Goal: Use online tool/utility: Utilize a website feature to perform a specific function

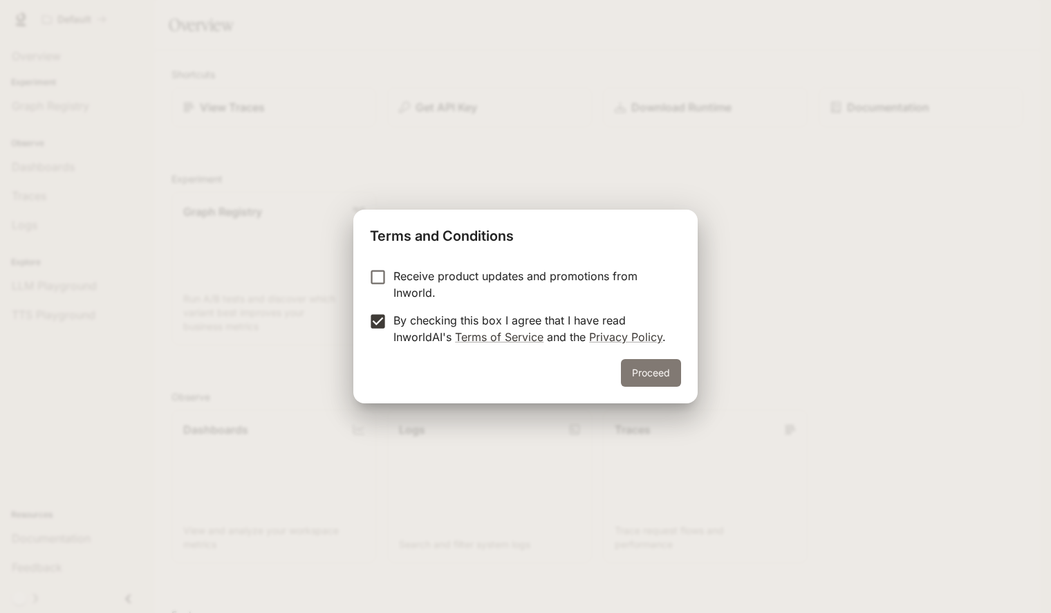
click at [653, 370] on button "Proceed" at bounding box center [651, 373] width 60 height 28
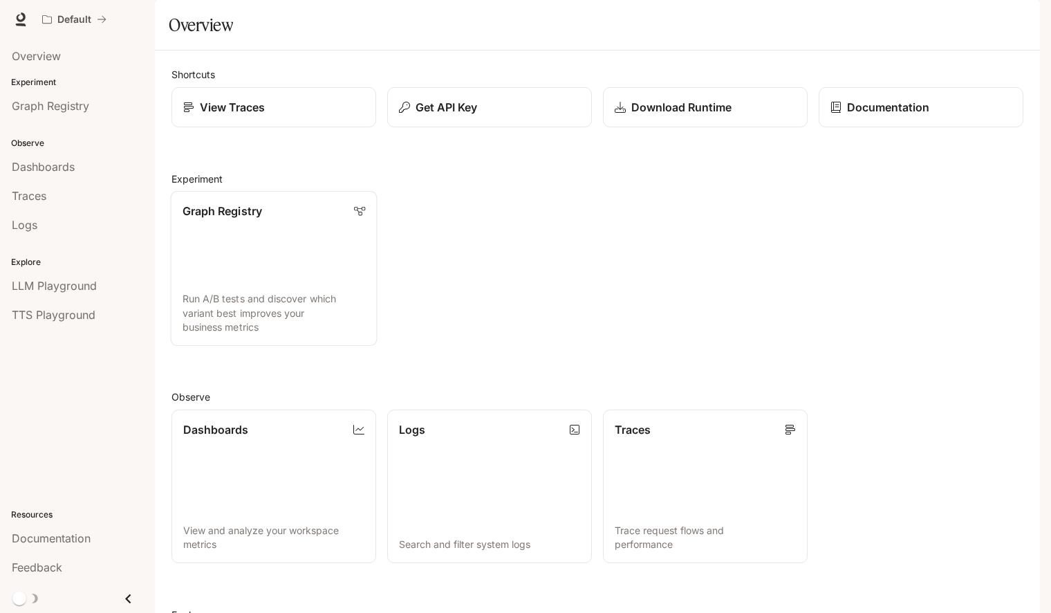
scroll to position [114, 0]
click at [89, 310] on span "TTS Playground" at bounding box center [54, 314] width 84 height 17
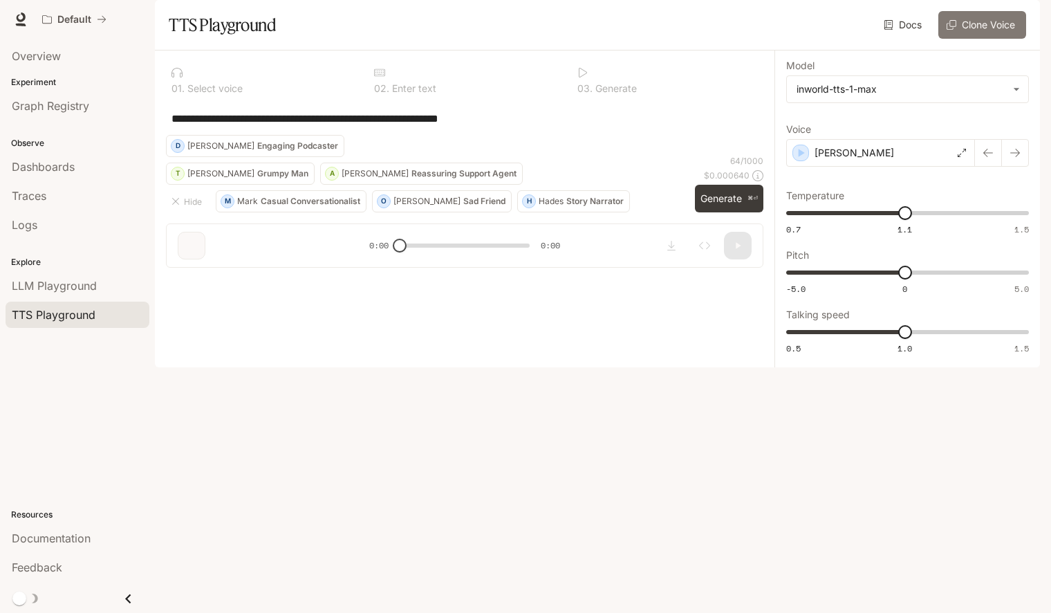
click at [977, 39] on button "Clone Voice" at bounding box center [982, 25] width 88 height 28
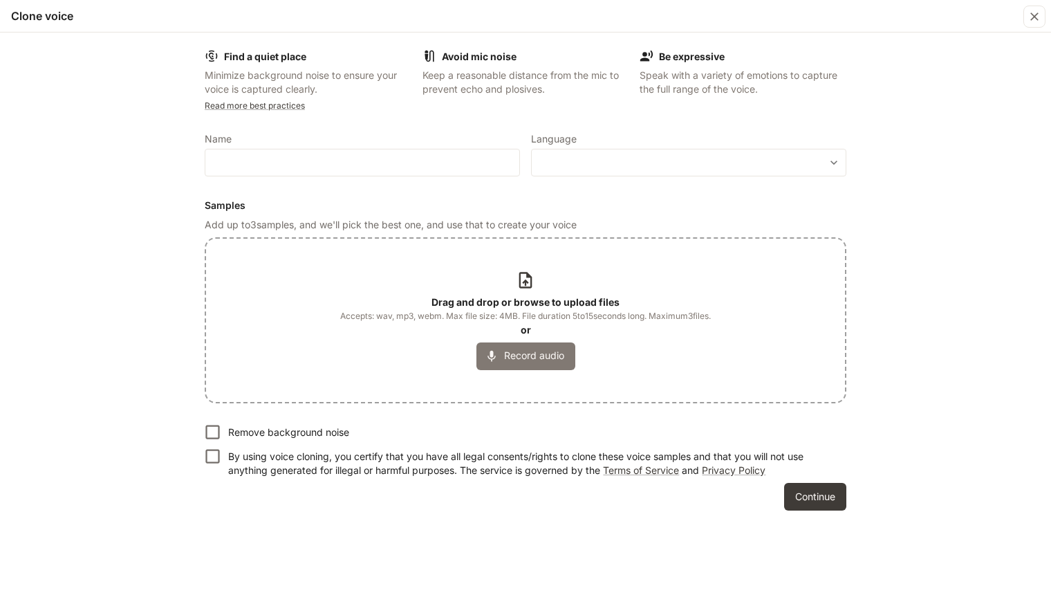
click at [520, 362] on button "Record audio" at bounding box center [525, 356] width 99 height 28
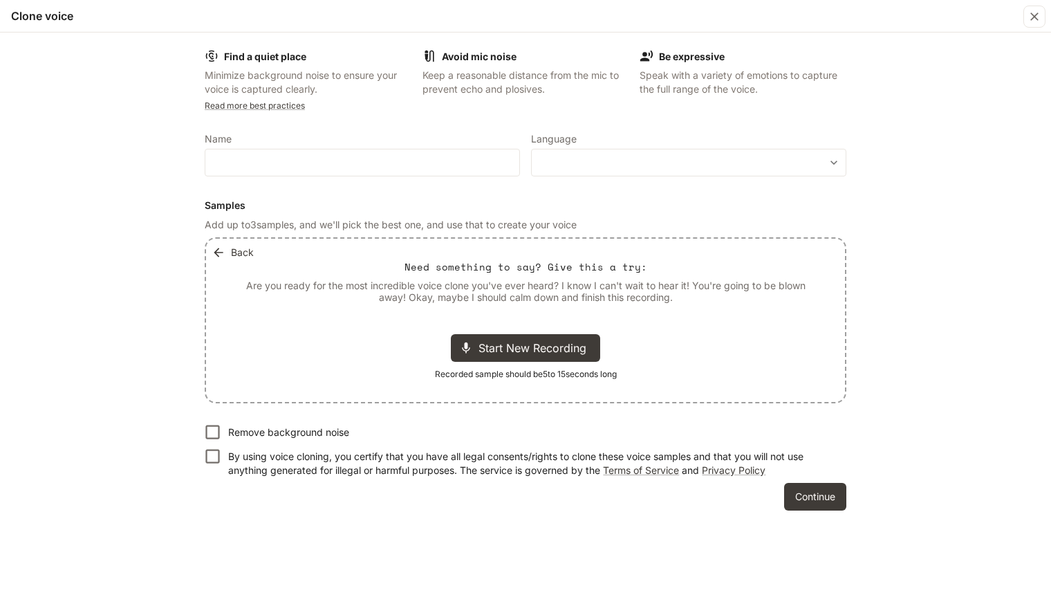
click at [243, 252] on button "Back" at bounding box center [234, 253] width 50 height 28
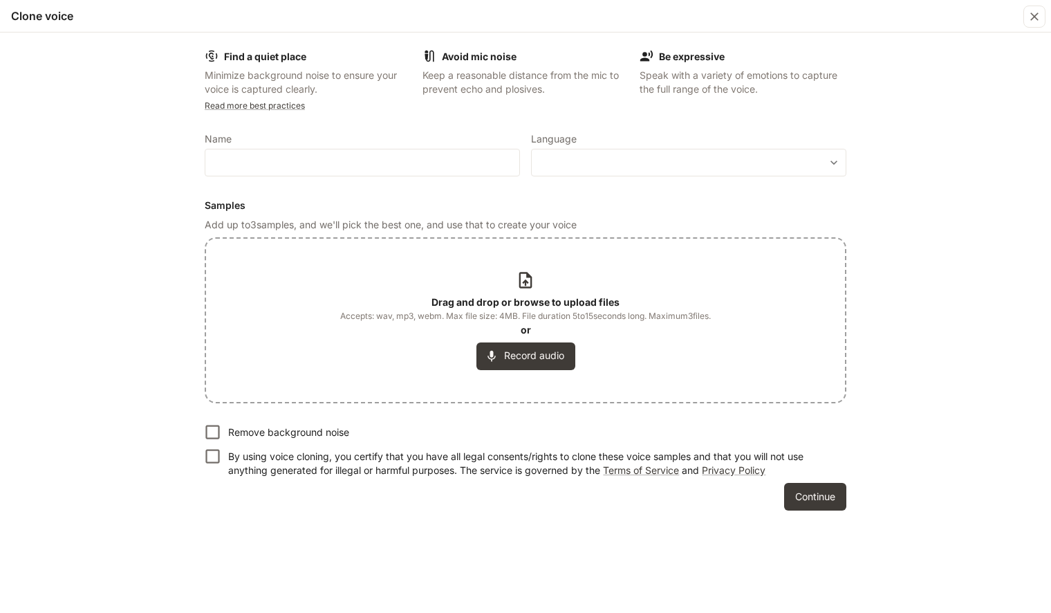
click at [543, 295] on p "Drag and drop or browse to upload files" at bounding box center [525, 302] width 188 height 14
click at [526, 289] on div "Drag and drop or browse to upload files Accepts: wav, mp3, webm. Max file size:…" at bounding box center [525, 319] width 371 height 99
click at [510, 362] on button "Record audio" at bounding box center [525, 356] width 99 height 28
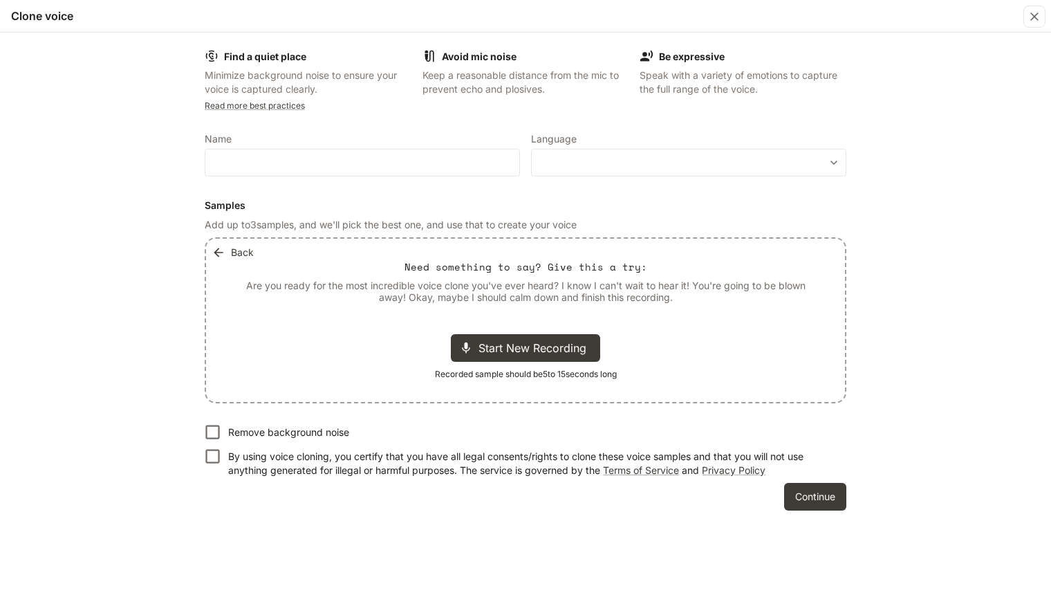
click at [243, 253] on button "Back" at bounding box center [234, 253] width 50 height 28
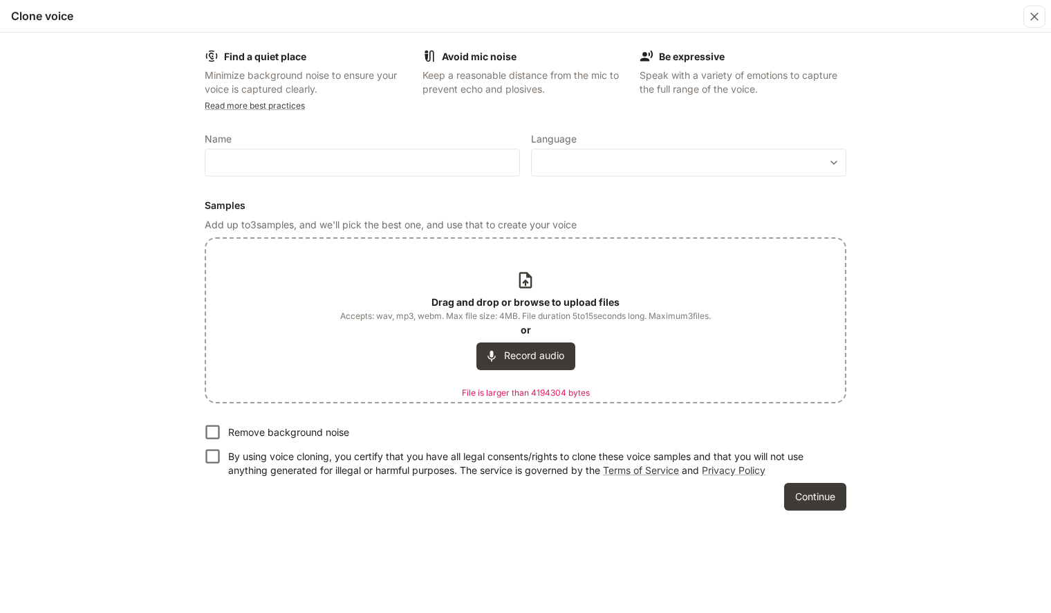
click at [522, 286] on icon at bounding box center [525, 280] width 12 height 16
click at [528, 303] on b "Drag and drop or browse to upload files" at bounding box center [525, 302] width 188 height 12
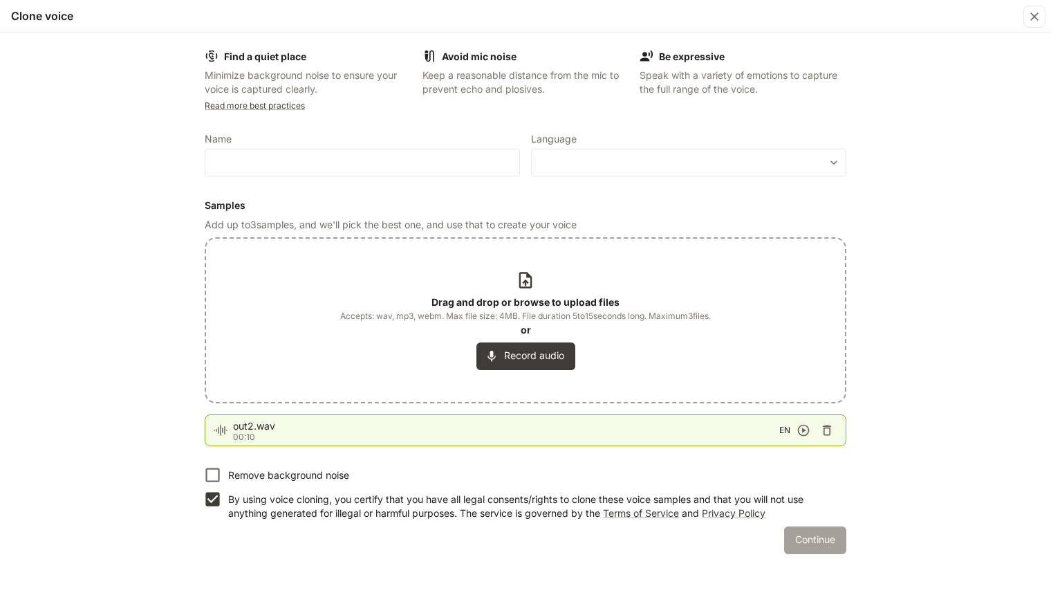
click at [798, 545] on button "Continue" at bounding box center [815, 540] width 62 height 28
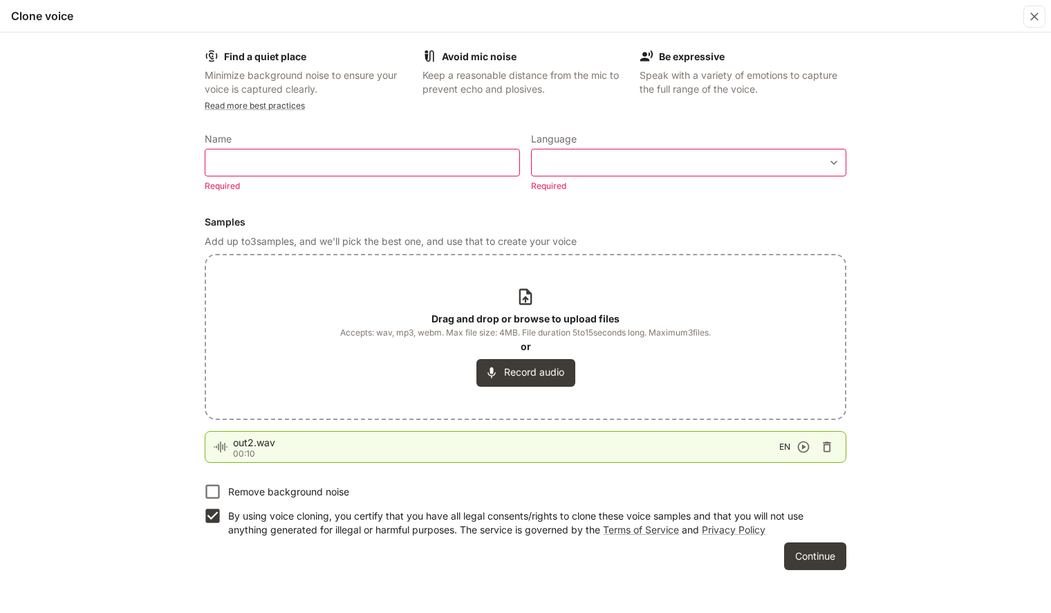
click at [433, 178] on div "​ Required" at bounding box center [362, 171] width 315 height 44
click at [427, 174] on div "​" at bounding box center [362, 163] width 315 height 28
type input "*****"
click at [591, 175] on div "​ ​" at bounding box center [688, 163] width 315 height 28
click at [591, 170] on div "​ ​" at bounding box center [688, 163] width 315 height 28
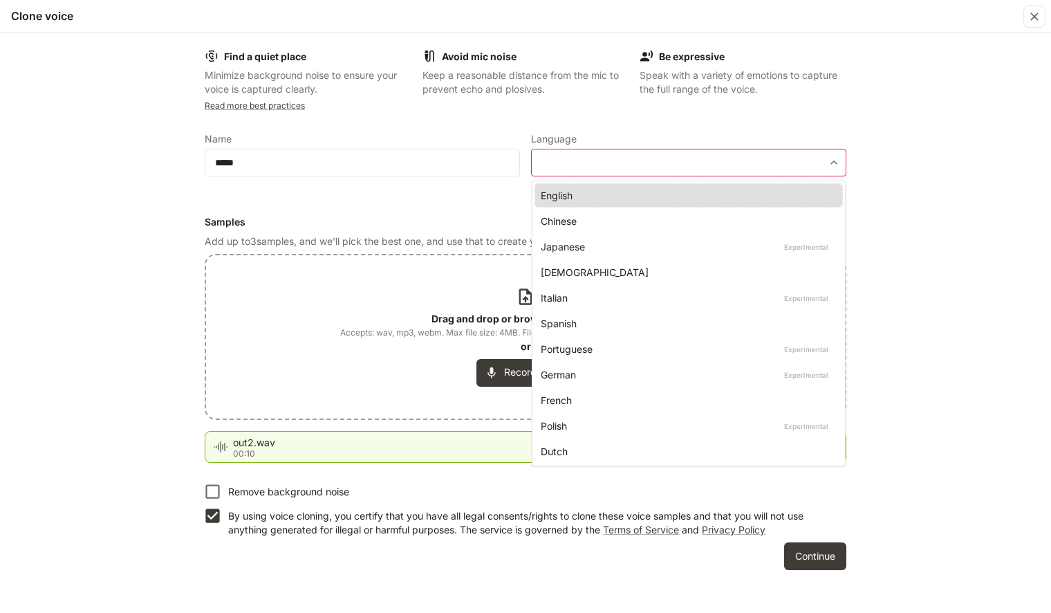
click at [648, 158] on body "**********" at bounding box center [525, 306] width 1051 height 613
click at [617, 192] on div "English" at bounding box center [686, 195] width 290 height 15
type input "*****"
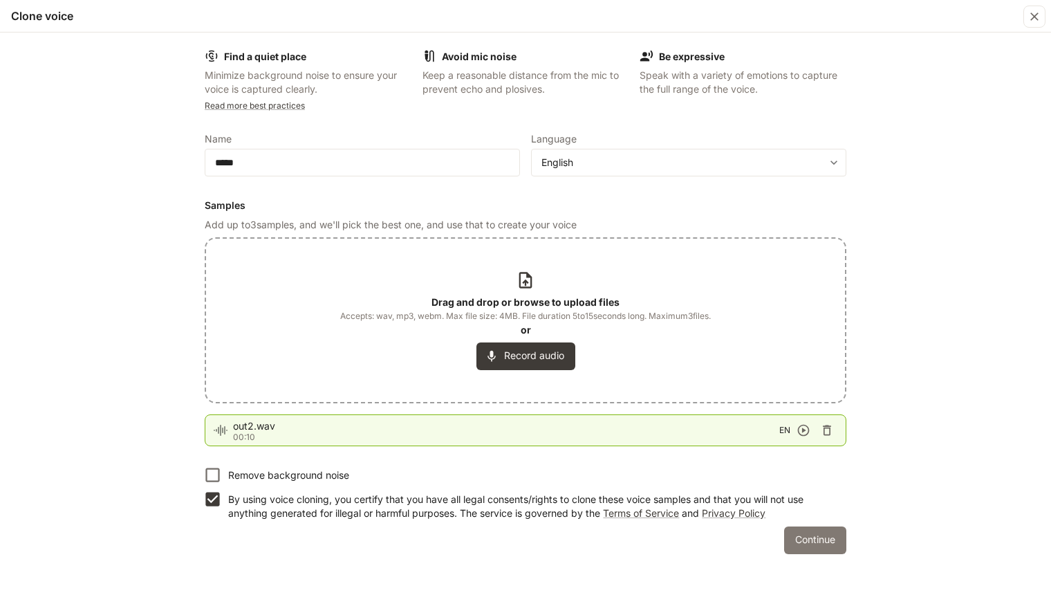
click at [809, 539] on button "Continue" at bounding box center [815, 540] width 62 height 28
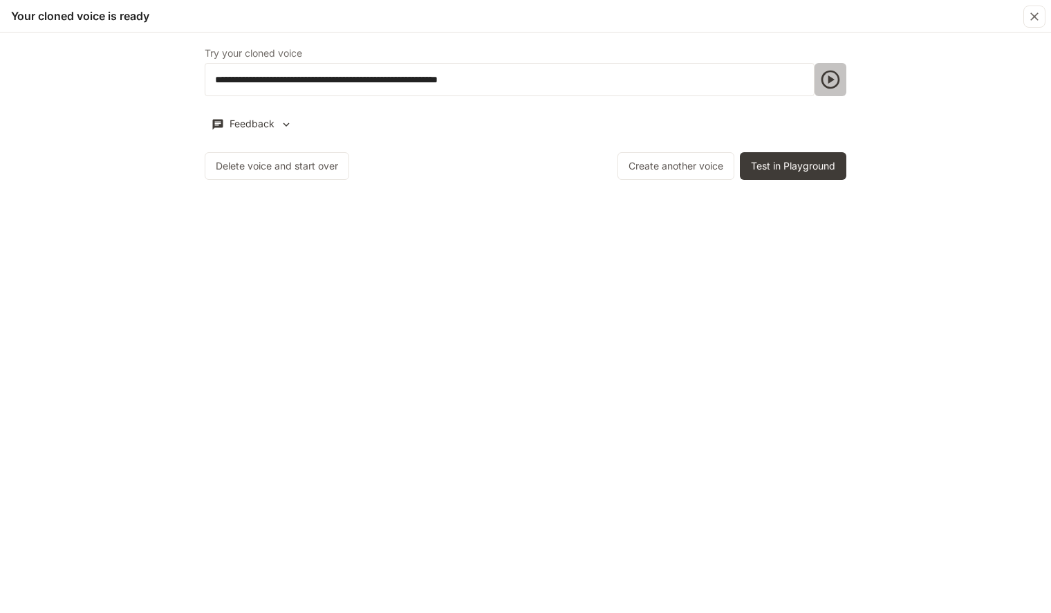
click at [833, 73] on icon "button" at bounding box center [830, 79] width 22 height 22
